Goal: Transaction & Acquisition: Purchase product/service

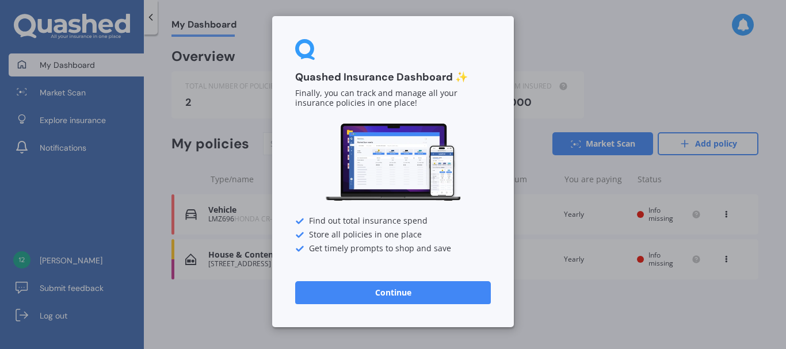
click at [435, 290] on button "Continue" at bounding box center [393, 292] width 196 height 23
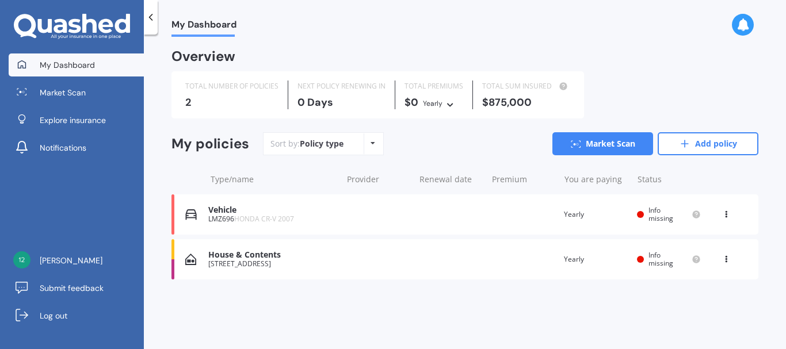
click at [250, 263] on div "16 Belgrave Place, Awapuni, Palmerston North 4412" at bounding box center [272, 264] width 128 height 8
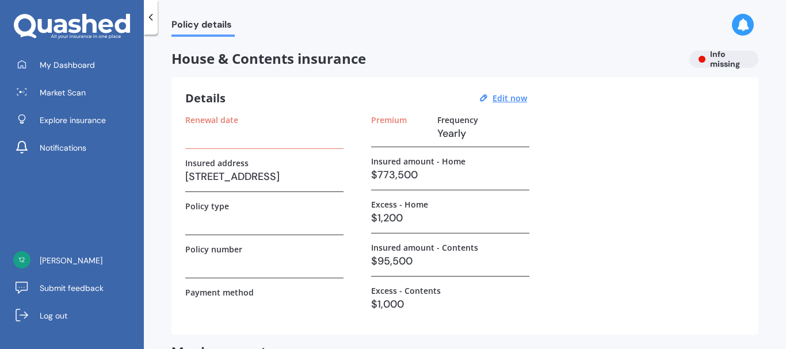
click at [229, 140] on h3 at bounding box center [264, 133] width 158 height 17
click at [223, 121] on label "Renewal date" at bounding box center [211, 120] width 53 height 10
click at [251, 140] on h3 at bounding box center [264, 133] width 158 height 17
click at [226, 146] on div "Renewal date" at bounding box center [264, 132] width 158 height 34
click at [225, 170] on h3 "16 Belgrave Place, Awapuni, Palmerston North 4412" at bounding box center [264, 176] width 158 height 17
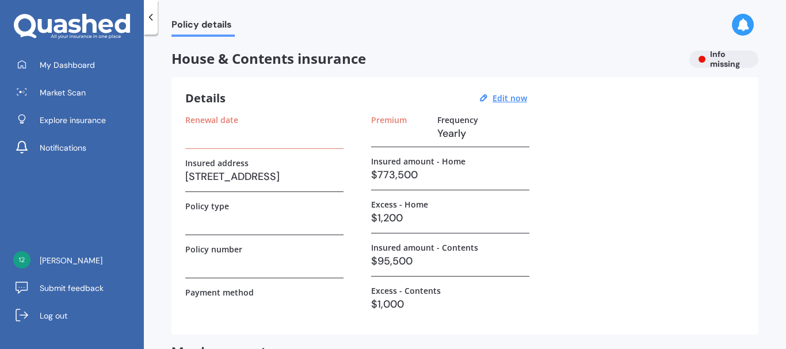
click at [210, 146] on div "Renewal date" at bounding box center [264, 132] width 158 height 34
click at [518, 95] on u "Edit now" at bounding box center [509, 98] width 35 height 11
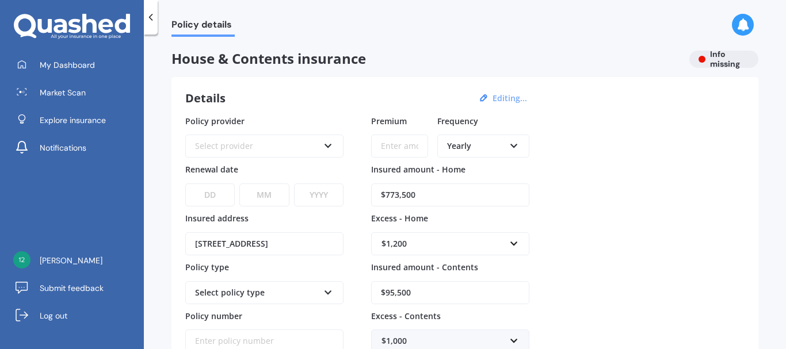
click at [280, 140] on div "Select provider" at bounding box center [257, 146] width 124 height 13
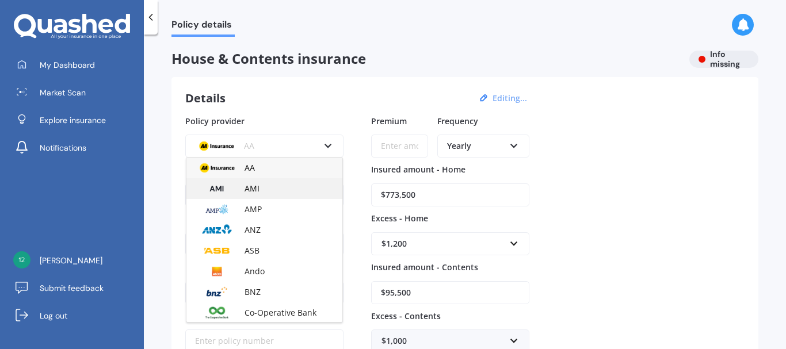
click at [244, 182] on div "AMI" at bounding box center [264, 188] width 156 height 21
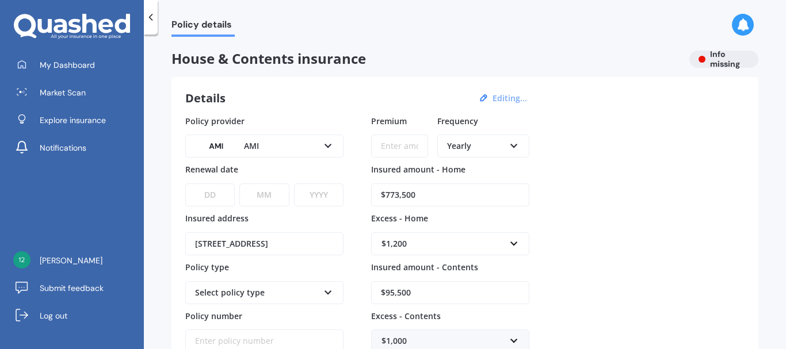
click at [396, 144] on input "Premium" at bounding box center [399, 146] width 57 height 23
click at [211, 190] on select "DD 01 02 03 04 05 06 07 08 09 10 11 12 13 14 15 16 17 18 19 20 21 22 23 24 25 2…" at bounding box center [209, 194] width 49 height 23
select select "12"
click at [185, 183] on select "DD 01 02 03 04 05 06 07 08 09 10 11 12 13 14 15 16 17 18 19 20 21 22 23 24 25 2…" at bounding box center [209, 194] width 49 height 23
click at [276, 197] on select "MM 01 02 03 04 05 06 07 08 09 10 11 12" at bounding box center [263, 194] width 49 height 23
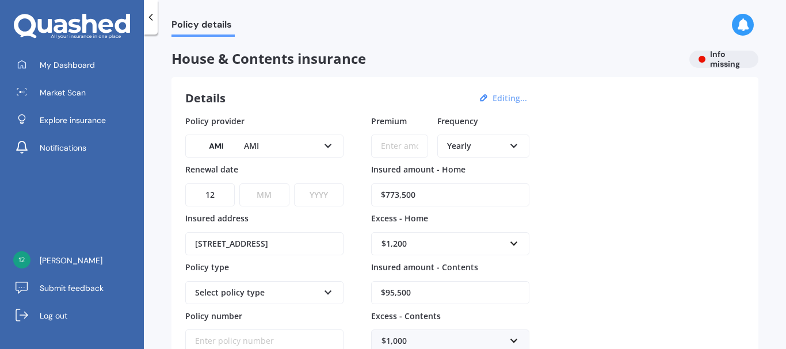
select select "12"
click at [239, 183] on select "MM 01 02 03 04 05 06 07 08 09 10 11 12" at bounding box center [263, 194] width 49 height 23
click at [318, 196] on select "YYYY 2027 2026 2025 2024 2023 2022 2021 2020 2019 2018 2017 2016 2015 2014 2013…" at bounding box center [318, 194] width 49 height 23
select select "2025"
click at [294, 183] on select "YYYY 2027 2026 2025 2024 2023 2022 2021 2020 2019 2018 2017 2016 2015 2014 2013…" at bounding box center [318, 194] width 49 height 23
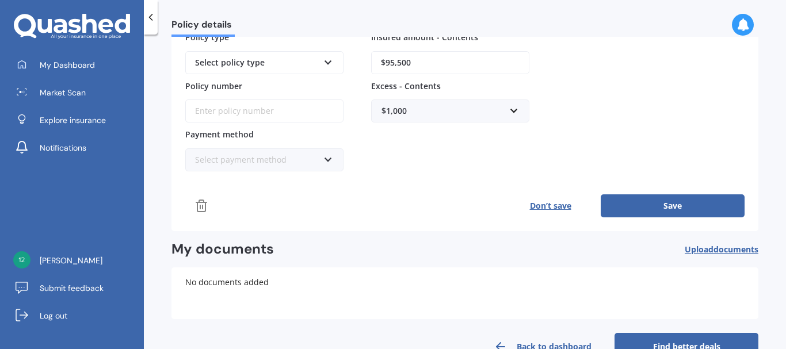
scroll to position [262, 0]
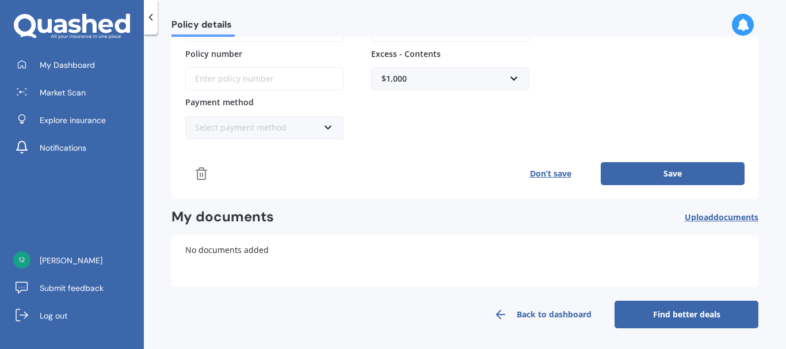
click at [703, 188] on div "Details Editing... Policy provider AMI AA AMI AMP ANZ ASB Ando BNZ Co-Operative…" at bounding box center [464, 7] width 587 height 384
click at [701, 181] on button "Save" at bounding box center [673, 173] width 144 height 23
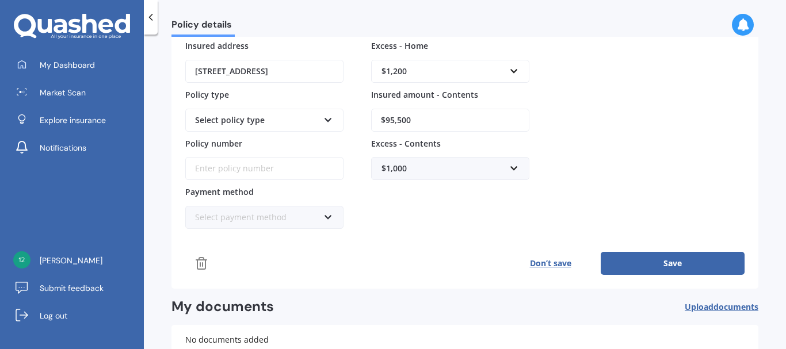
scroll to position [230, 0]
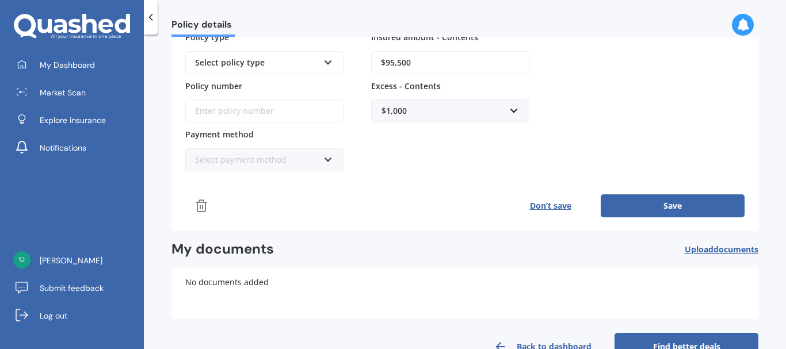
click at [675, 202] on button "Save" at bounding box center [673, 205] width 144 height 23
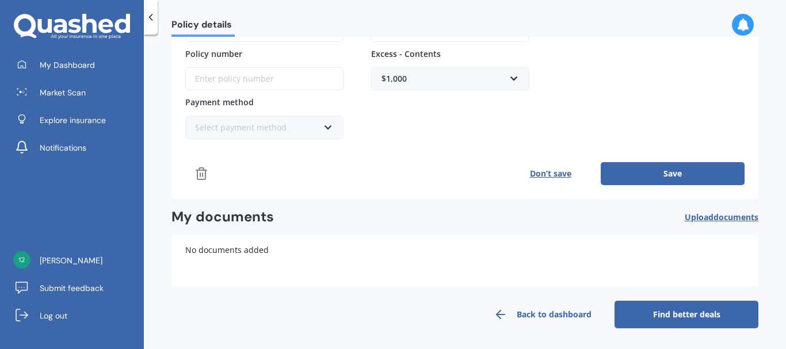
type input "$15.00"
click at [641, 167] on button "Save" at bounding box center [673, 173] width 144 height 23
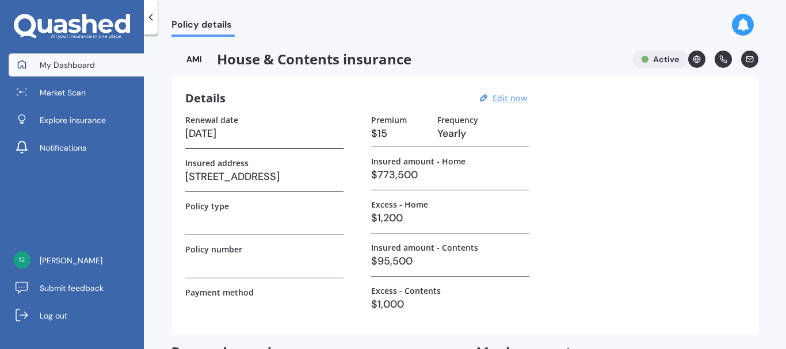
click at [82, 63] on span "My Dashboard" at bounding box center [67, 65] width 55 height 12
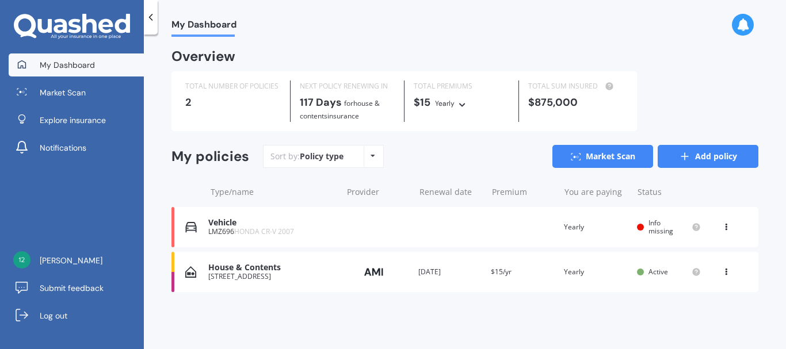
click at [705, 161] on link "Add policy" at bounding box center [707, 156] width 101 height 23
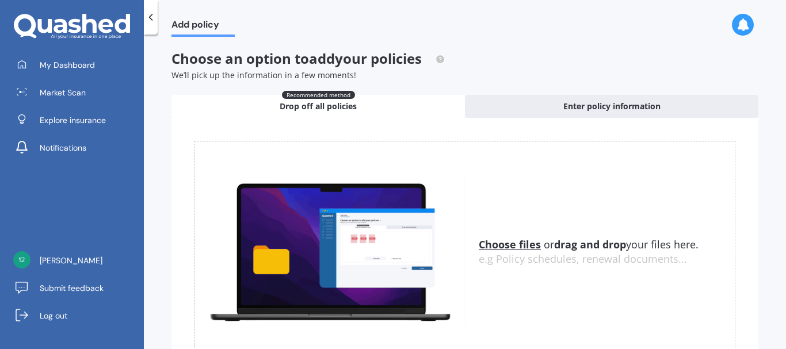
click at [151, 20] on icon at bounding box center [151, 18] width 12 height 12
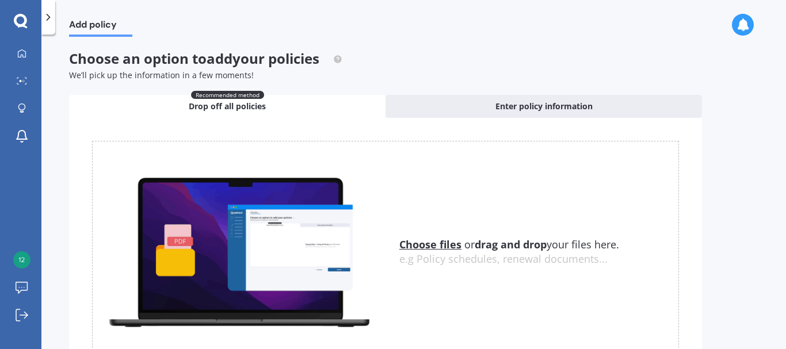
click at [53, 19] on icon at bounding box center [49, 18] width 12 height 12
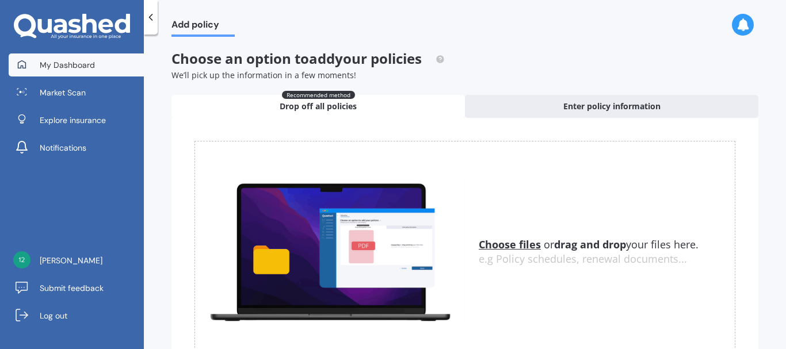
click at [59, 64] on span "My Dashboard" at bounding box center [67, 65] width 55 height 12
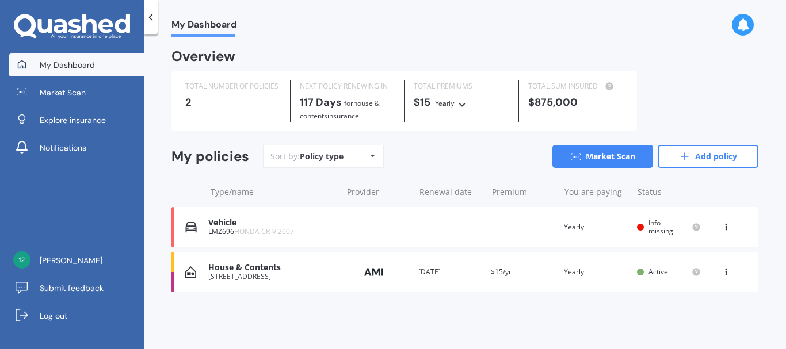
click at [358, 159] on div "Sort by: Policy type Policy type Alphabetical Date added Renewing next" at bounding box center [323, 156] width 121 height 23
click at [365, 158] on div "Policy type Alphabetical Date added Renewing next" at bounding box center [373, 156] width 18 height 21
click at [238, 109] on div "TOTAL NUMBER OF POLICIES 2" at bounding box center [233, 101] width 114 height 41
click at [680, 154] on icon at bounding box center [685, 157] width 12 height 12
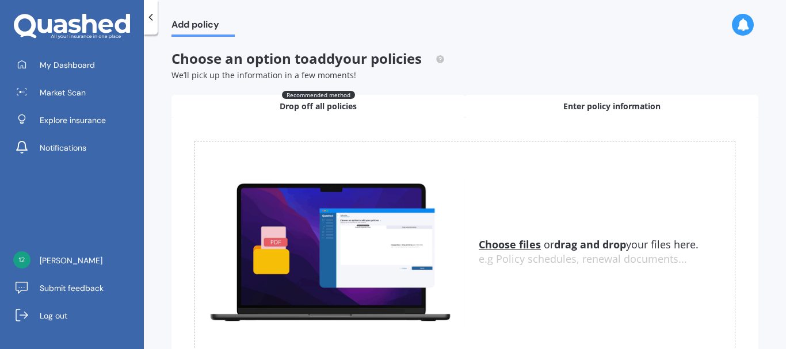
click at [553, 103] on div "Enter policy information" at bounding box center [611, 106] width 293 height 23
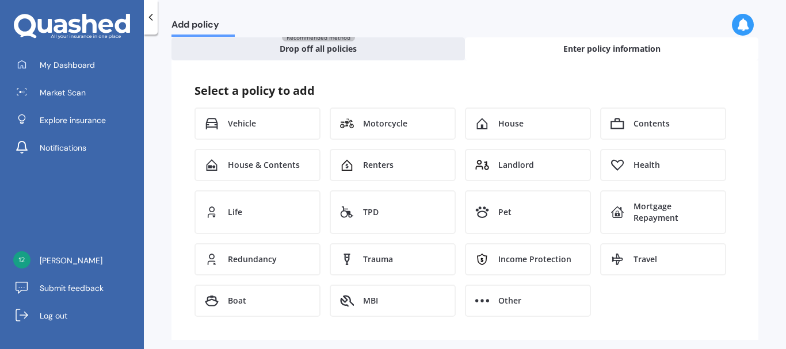
scroll to position [69, 0]
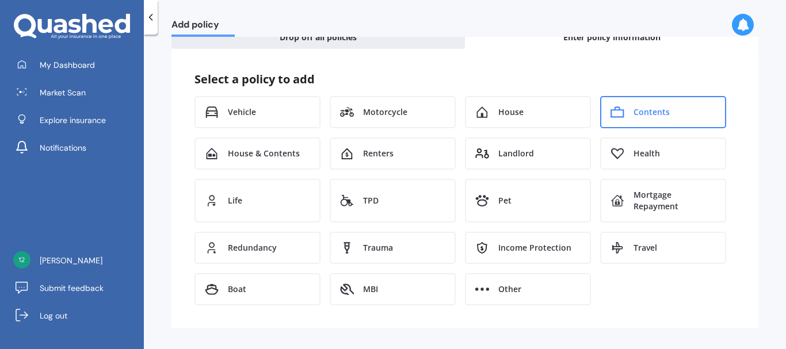
click at [697, 106] on div "Contents" at bounding box center [663, 112] width 126 height 32
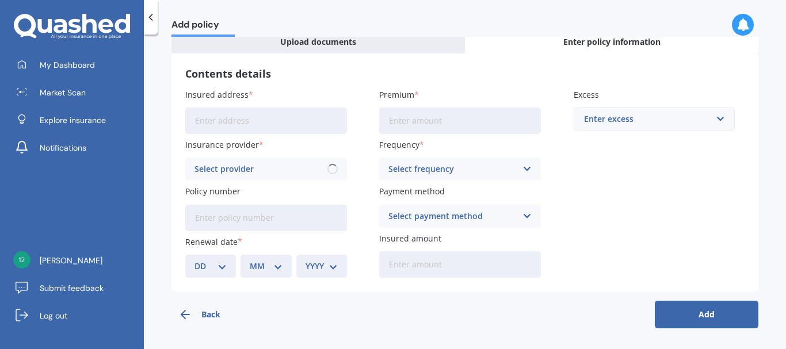
scroll to position [46, 0]
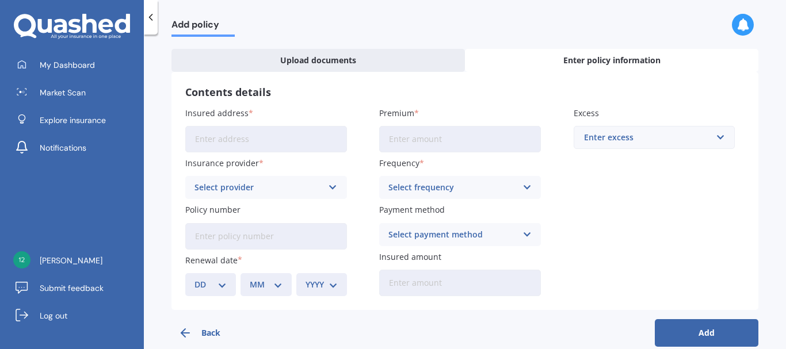
click at [227, 134] on input "Insured address" at bounding box center [266, 139] width 162 height 26
type input "16 Belgrave Place, Awapuni, Awapuni AwapuniPalmerston North, Region 4412"
click at [452, 143] on input "Premium" at bounding box center [460, 139] width 162 height 26
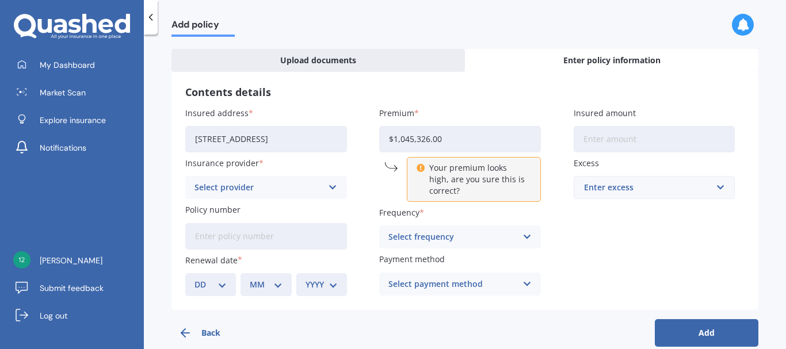
drag, startPoint x: 467, startPoint y: 142, endPoint x: 324, endPoint y: 151, distance: 142.9
click at [324, 151] on div "Insured address 16 Belgrave Place, Awapuni, Awapuni AwapuniPalmerston North, Re…" at bounding box center [464, 201] width 559 height 189
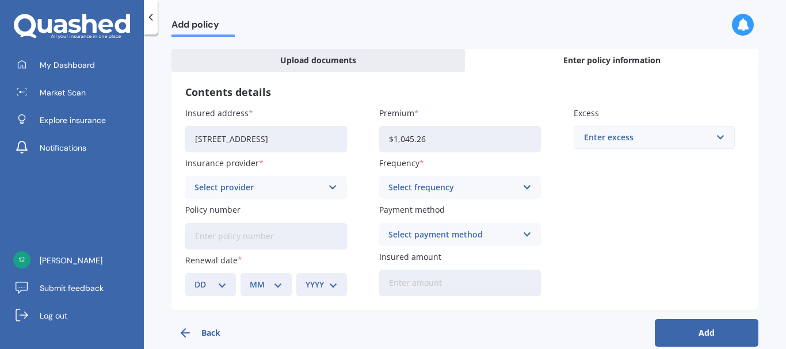
type input "$1,045.26"
click at [693, 142] on div "Enter excess" at bounding box center [647, 137] width 127 height 13
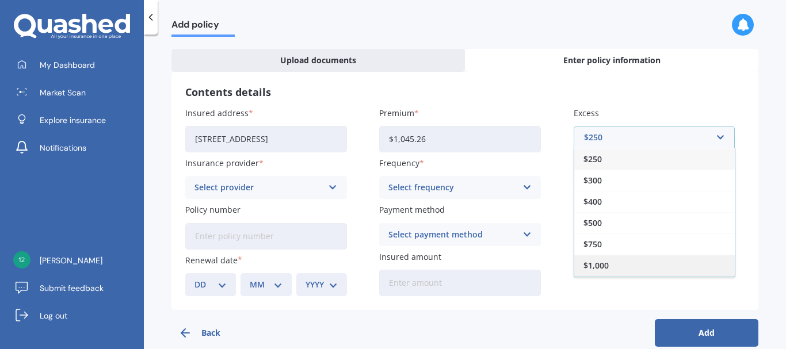
click at [617, 265] on div "$1,000" at bounding box center [654, 265] width 160 height 21
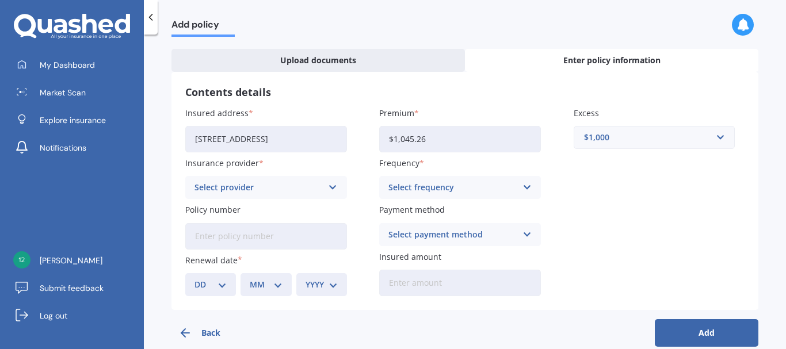
click at [276, 186] on div "Select provider" at bounding box center [258, 187] width 128 height 13
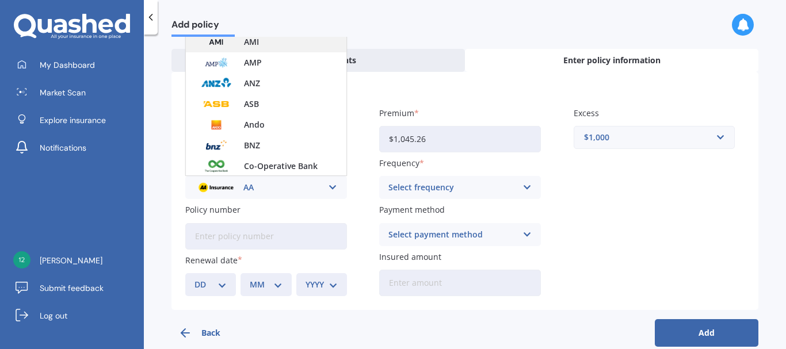
click at [215, 38] on img at bounding box center [216, 42] width 43 height 16
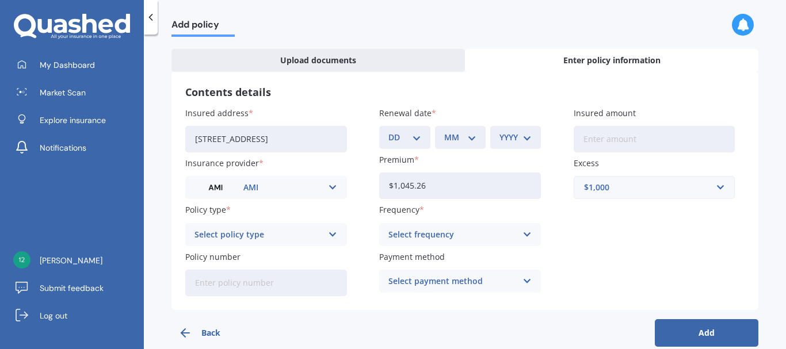
click at [398, 135] on select "DD 01 02 03 04 05 06 07 08 09 10 11 12 13 14 15 16 17 18 19 20 21 22 23 24 25 2…" at bounding box center [404, 137] width 32 height 13
click at [388, 131] on select "DD 01 02 03 04 05 06 07 08 09 10 11 12 13 14 15 16 17 18 19 20 21 22 23 24 25 2…" at bounding box center [404, 137] width 32 height 13
click at [408, 136] on select "DD 01 02 03 04 05 06 07 08 09 10 11 12 13 14 15 16 17 18 19 20 21 22 23 24 25 2…" at bounding box center [404, 137] width 32 height 13
select select "12"
click at [388, 131] on select "DD 01 02 03 04 05 06 07 08 09 10 11 12 13 14 15 16 17 18 19 20 21 22 23 24 25 2…" at bounding box center [404, 137] width 32 height 13
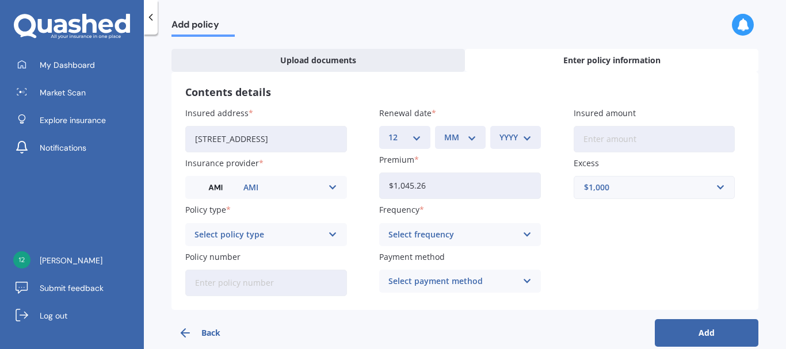
click at [467, 140] on select "MM 01 02 03 04 05 06 07 08 09 10 11 12" at bounding box center [460, 137] width 32 height 13
select select "09"
click at [444, 131] on select "MM 01 02 03 04 05 06 07 08 09 10 11 12" at bounding box center [460, 137] width 32 height 13
click at [527, 137] on select "YYYY 2027 2026 2025 2024 2023 2022 2021 2020 2019 2018 2017 2016 2015 2014 2013…" at bounding box center [515, 137] width 32 height 13
select select "2025"
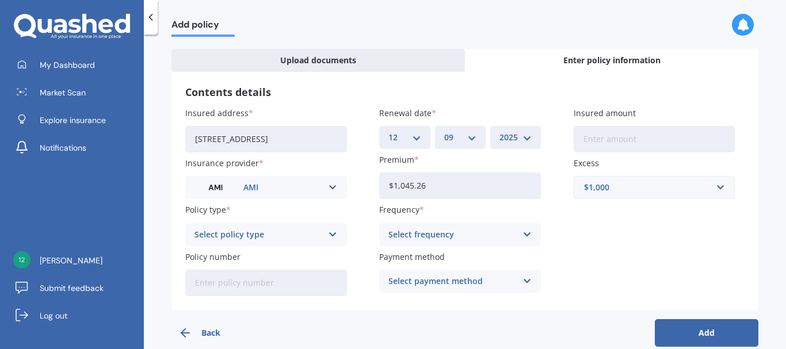
click at [499, 131] on select "YYYY 2027 2026 2025 2024 2023 2022 2021 2020 2019 2018 2017 2016 2015 2014 2013…" at bounding box center [515, 137] width 32 height 13
click at [631, 142] on input "Insured amount" at bounding box center [654, 139] width 162 height 26
type input "$96,500"
click at [285, 234] on div "Select policy type" at bounding box center [258, 234] width 128 height 13
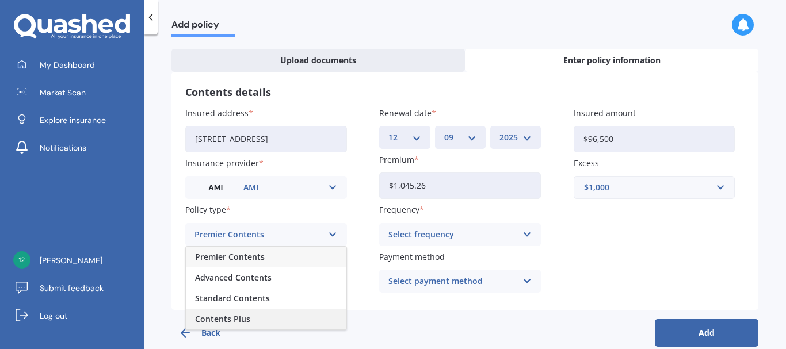
click at [231, 320] on span "Contents Plus" at bounding box center [222, 319] width 55 height 8
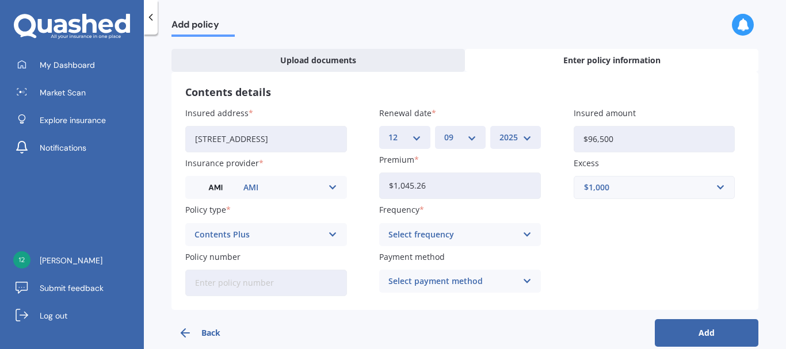
click at [483, 236] on div "Select frequency" at bounding box center [452, 234] width 128 height 13
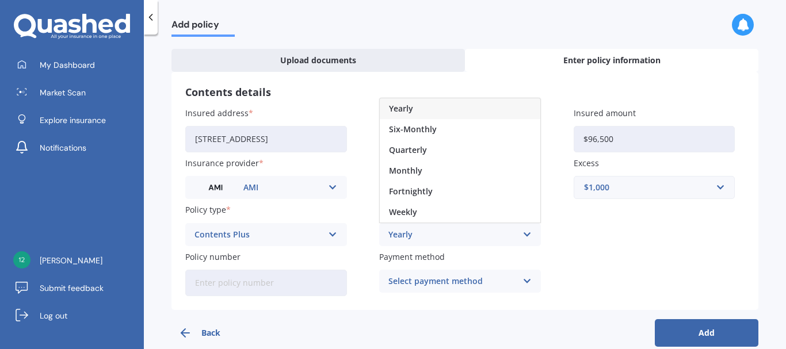
click at [422, 108] on div "Yearly" at bounding box center [460, 108] width 160 height 21
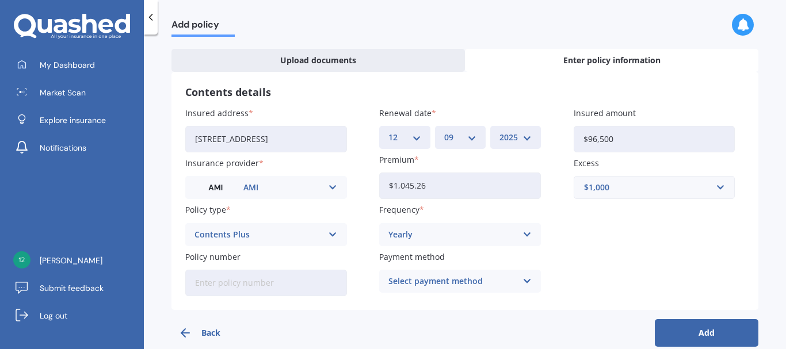
scroll to position [64, 0]
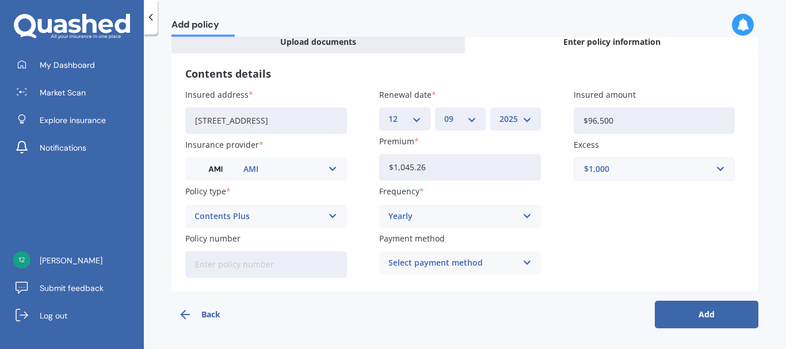
click at [522, 262] on icon at bounding box center [527, 263] width 10 height 13
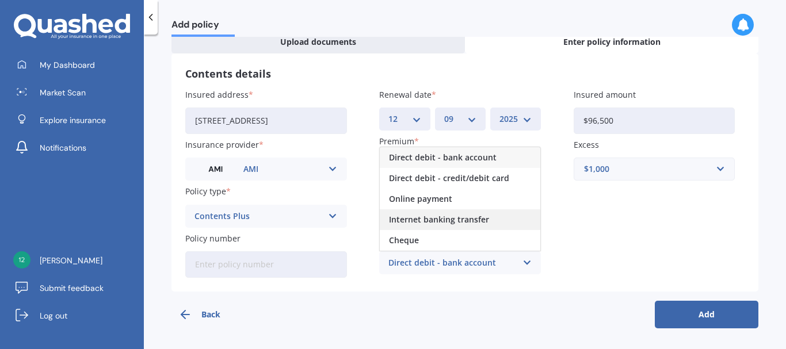
click at [419, 219] on span "Internet banking transfer" at bounding box center [439, 220] width 100 height 8
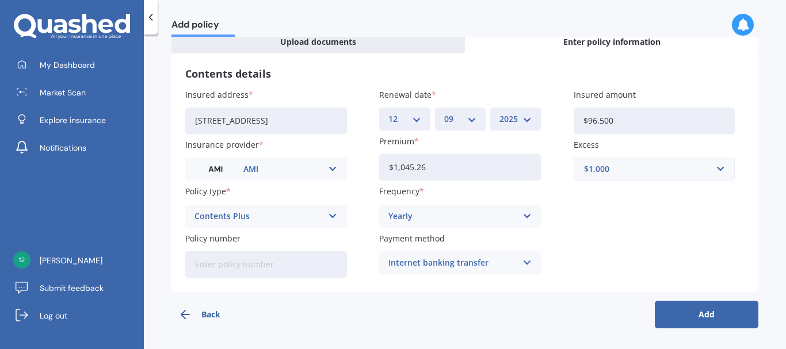
click at [214, 264] on input "Policy number" at bounding box center [266, 264] width 162 height 26
click at [714, 313] on button "Add" at bounding box center [707, 315] width 104 height 28
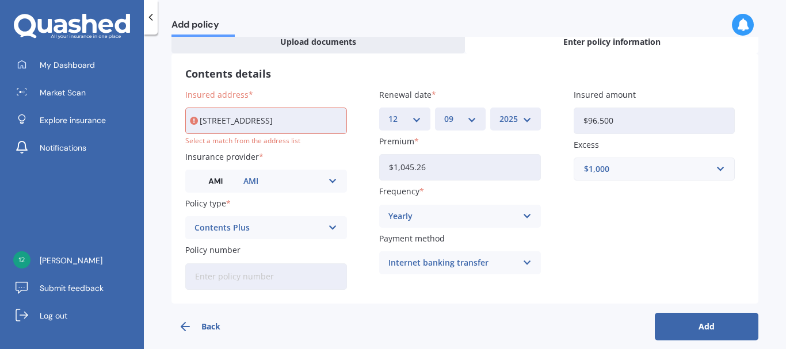
click at [269, 119] on input "16 Belgrave Place, Awapuni, Awapuni AwapuniPalmerston North, Region 4412" at bounding box center [266, 121] width 162 height 26
drag, startPoint x: 270, startPoint y: 121, endPoint x: 389, endPoint y: 121, distance: 119.1
click at [389, 121] on div "Insured address 16 Belgrave Place, Awapuni, Awapuni AwapuniPalmerston North, Re…" at bounding box center [464, 189] width 559 height 201
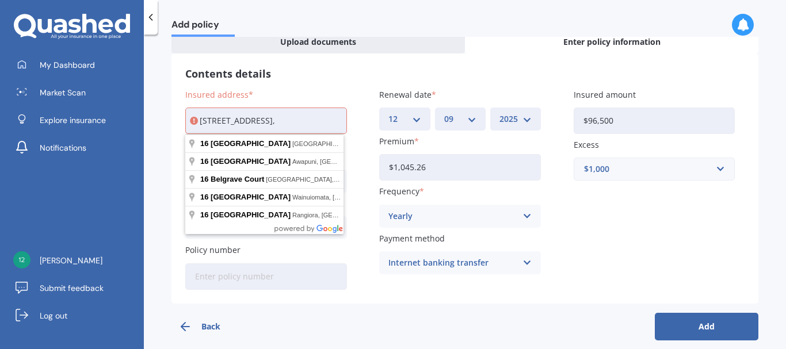
click at [316, 79] on h3 "Contents details" at bounding box center [464, 73] width 559 height 13
click at [285, 121] on input "16 Belgrave Place," at bounding box center [266, 121] width 162 height 26
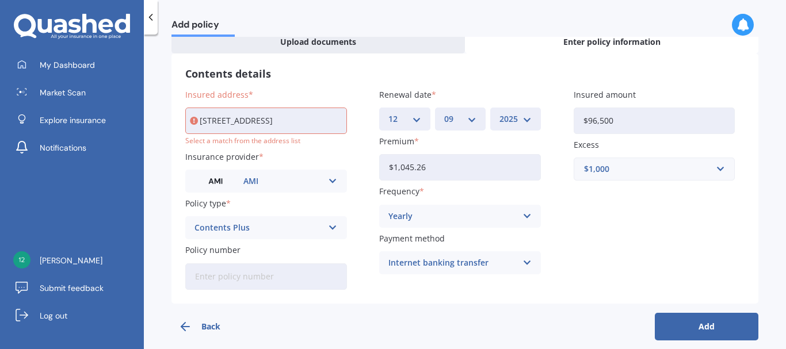
type input "16 Belgrave Place, Awapuni, Palmerston North 4412"
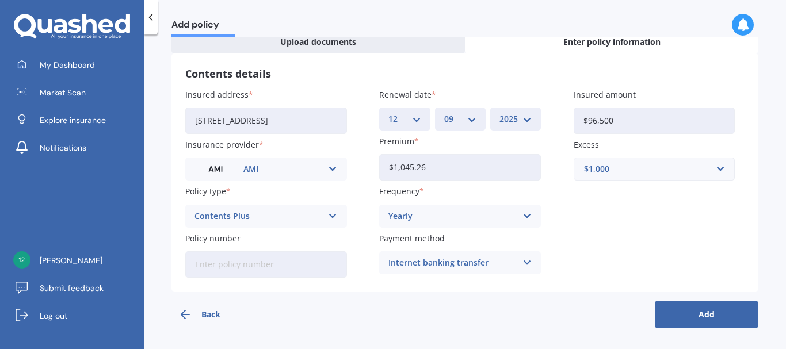
click at [712, 318] on button "Add" at bounding box center [707, 315] width 104 height 28
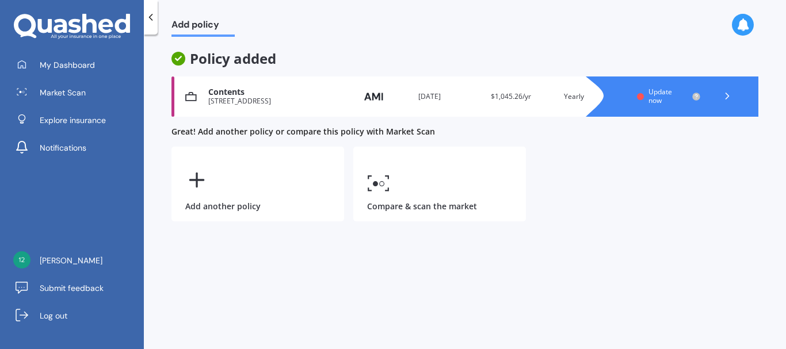
click at [722, 89] on div at bounding box center [727, 96] width 35 height 17
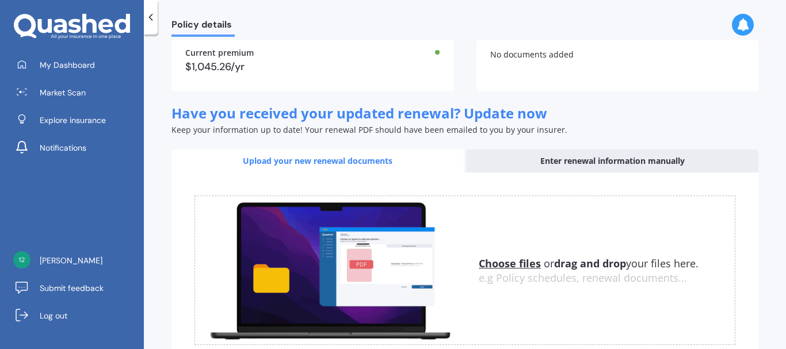
scroll to position [202, 0]
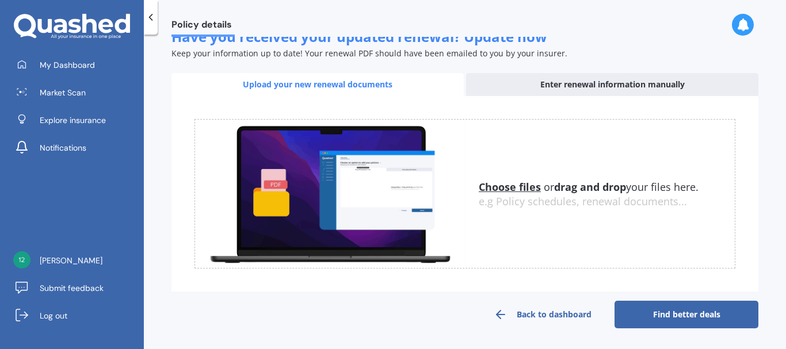
click at [703, 309] on link "Find better deals" at bounding box center [686, 315] width 144 height 28
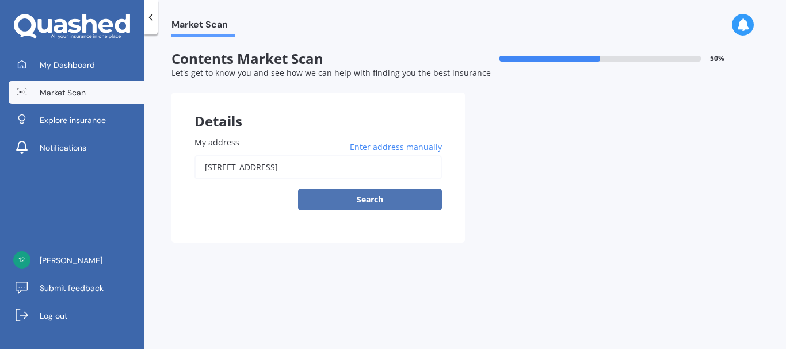
click at [356, 199] on button "Search" at bounding box center [370, 200] width 144 height 22
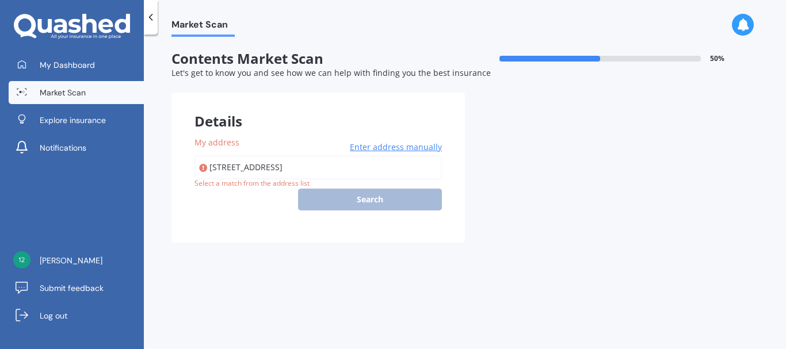
type input "16 Belgrave Place, Awapuni, Palmerston North 4412"
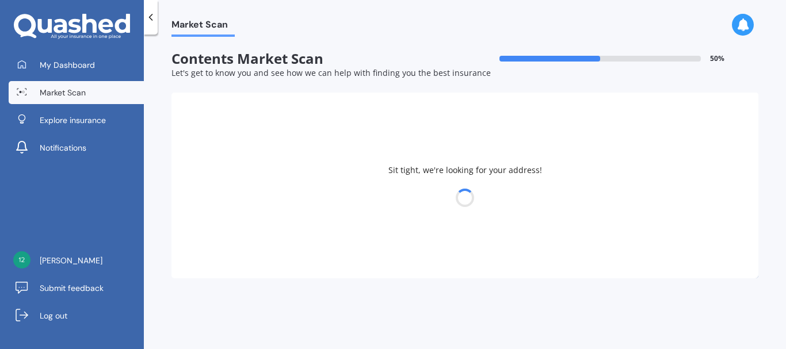
select select "01"
select select "09"
select select "1970"
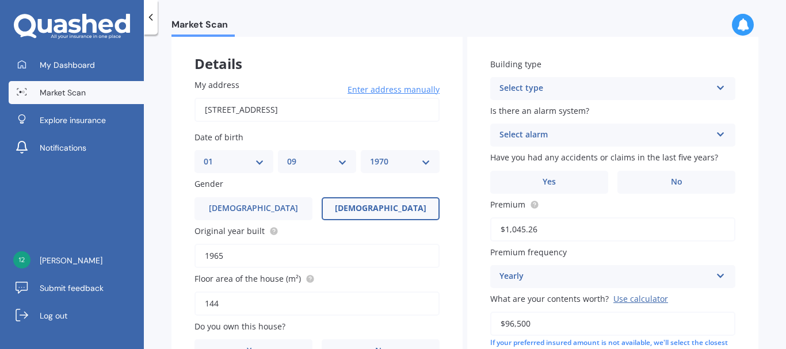
scroll to position [115, 0]
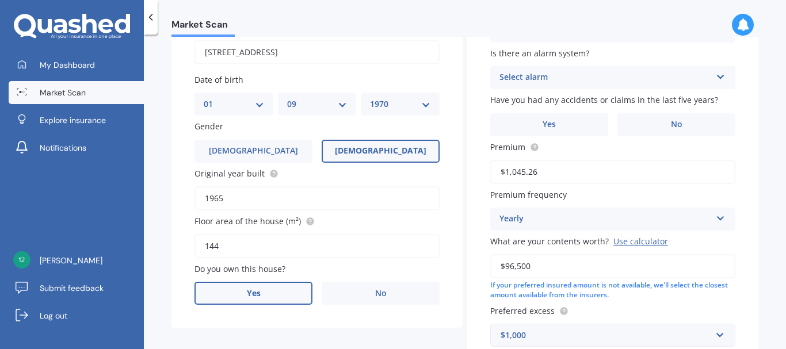
click at [250, 295] on span "Yes" at bounding box center [254, 294] width 14 height 10
click at [0, 0] on input "Yes" at bounding box center [0, 0] width 0 height 0
click at [716, 77] on icon at bounding box center [721, 75] width 10 height 8
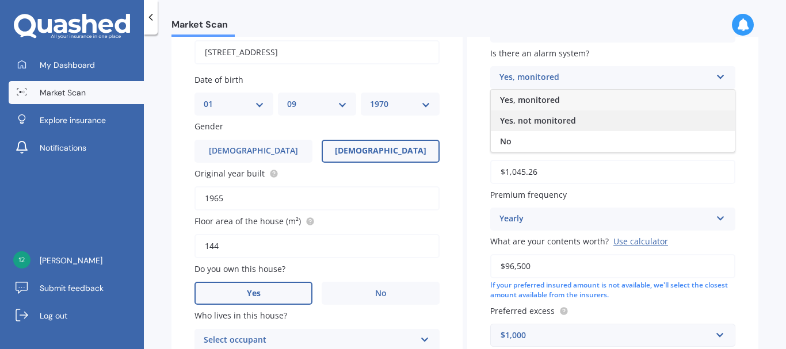
click at [513, 121] on span "Yes, not monitored" at bounding box center [538, 120] width 76 height 11
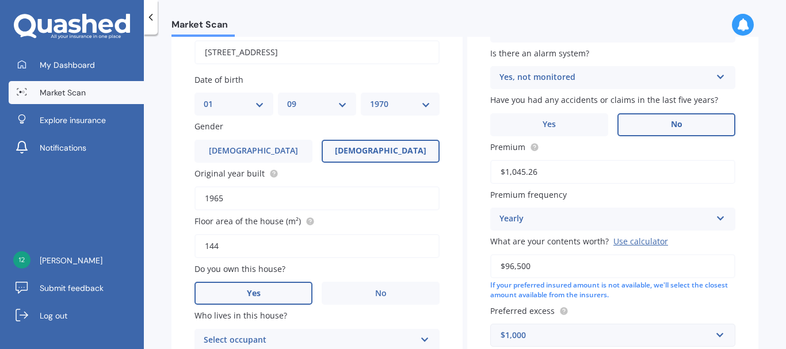
click at [678, 125] on label "No" at bounding box center [676, 124] width 118 height 23
click at [0, 0] on input "No" at bounding box center [0, 0] width 0 height 0
click at [648, 123] on label "No" at bounding box center [676, 124] width 118 height 23
click at [0, 0] on input "No" at bounding box center [0, 0] width 0 height 0
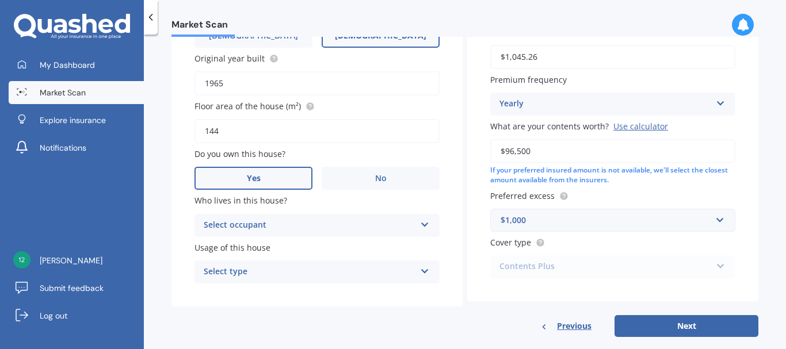
scroll to position [248, 0]
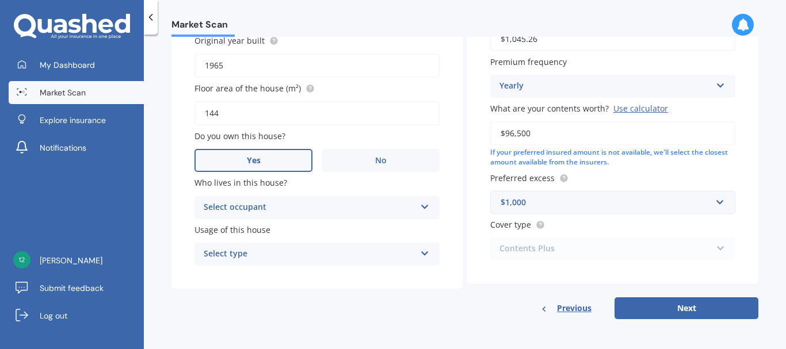
click at [344, 215] on div "Select occupant Owner" at bounding box center [316, 207] width 245 height 23
click at [244, 229] on div "Owner" at bounding box center [317, 230] width 244 height 21
click at [322, 259] on div "Select type" at bounding box center [310, 254] width 212 height 14
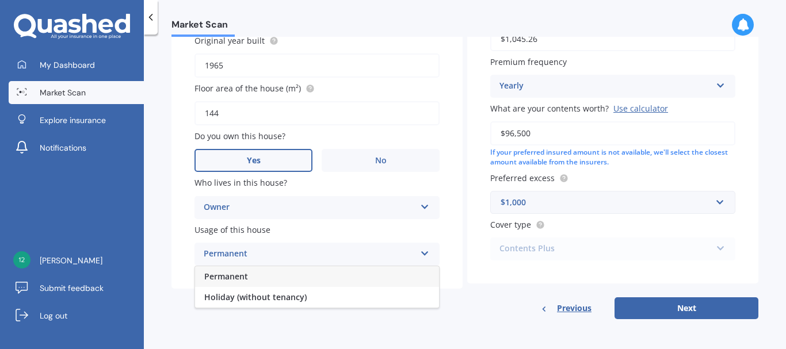
click at [239, 277] on span "Permanent" at bounding box center [226, 276] width 44 height 11
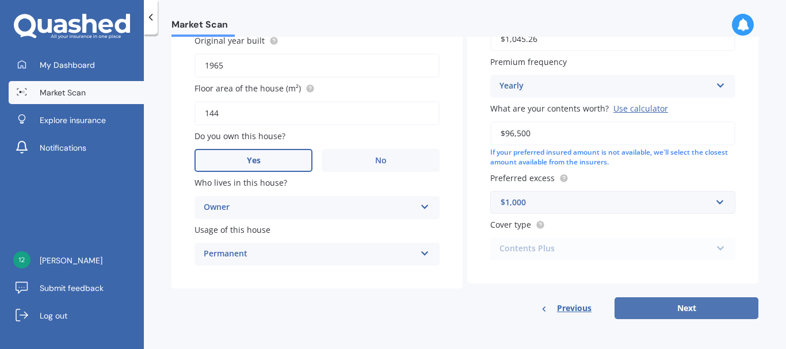
click at [694, 308] on button "Next" at bounding box center [686, 308] width 144 height 22
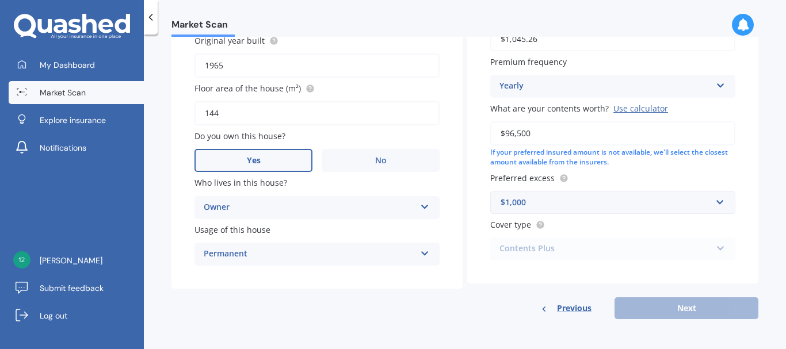
scroll to position [79, 0]
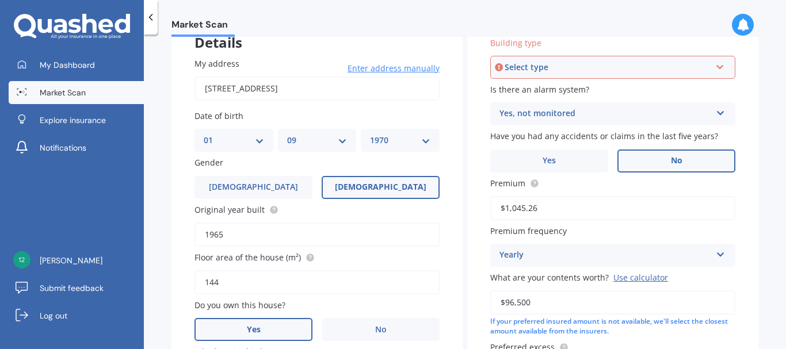
click at [648, 63] on div "Select type" at bounding box center [607, 67] width 206 height 13
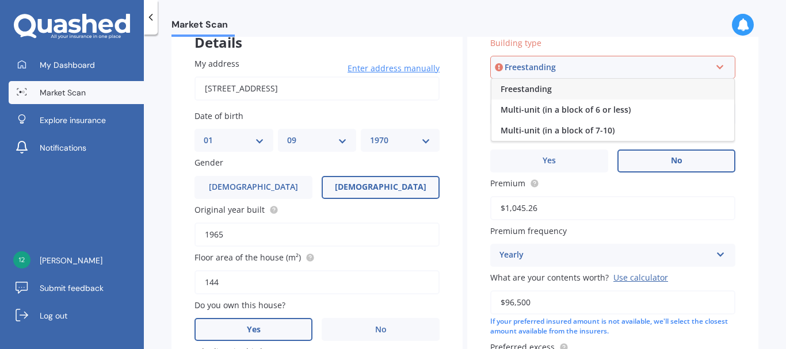
click at [567, 88] on div "Freestanding" at bounding box center [612, 89] width 243 height 21
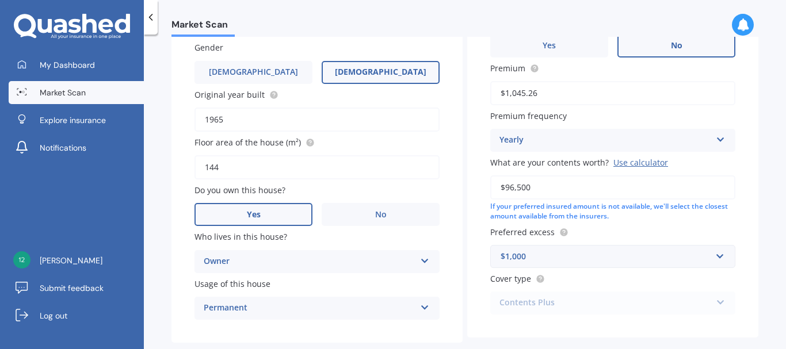
scroll to position [248, 0]
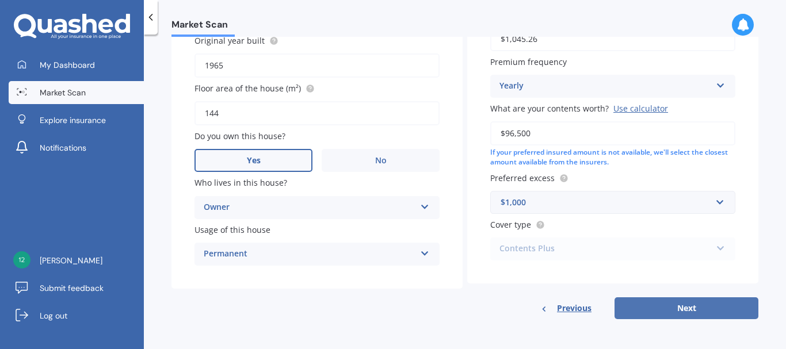
click at [702, 303] on button "Next" at bounding box center [686, 308] width 144 height 22
select select "01"
select select "09"
select select "1970"
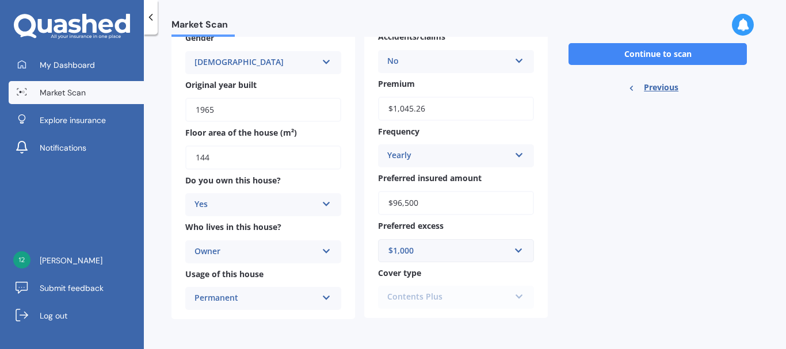
scroll to position [107, 0]
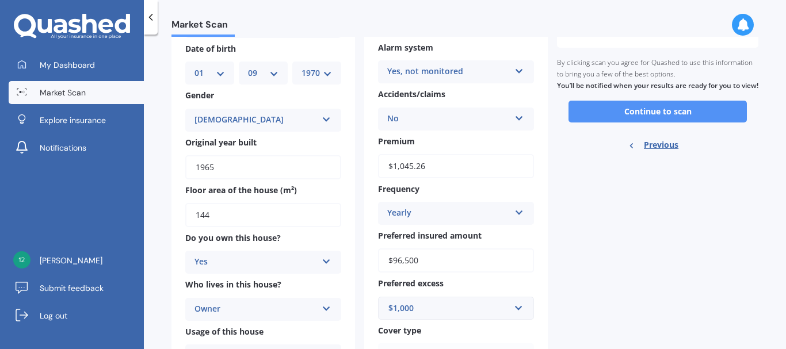
click at [690, 121] on button "Continue to scan" at bounding box center [657, 112] width 178 height 22
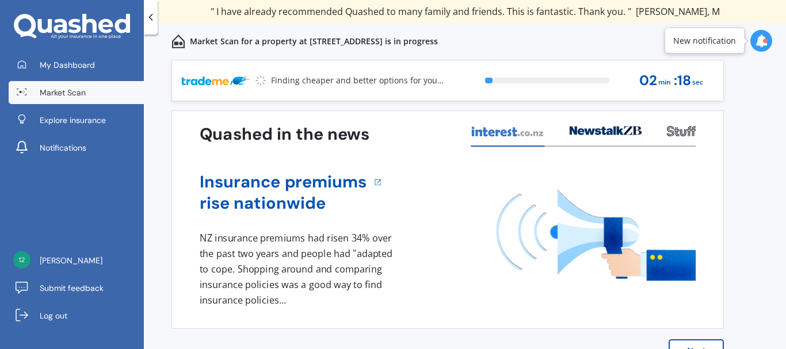
scroll to position [25, 0]
